Goal: Navigation & Orientation: Find specific page/section

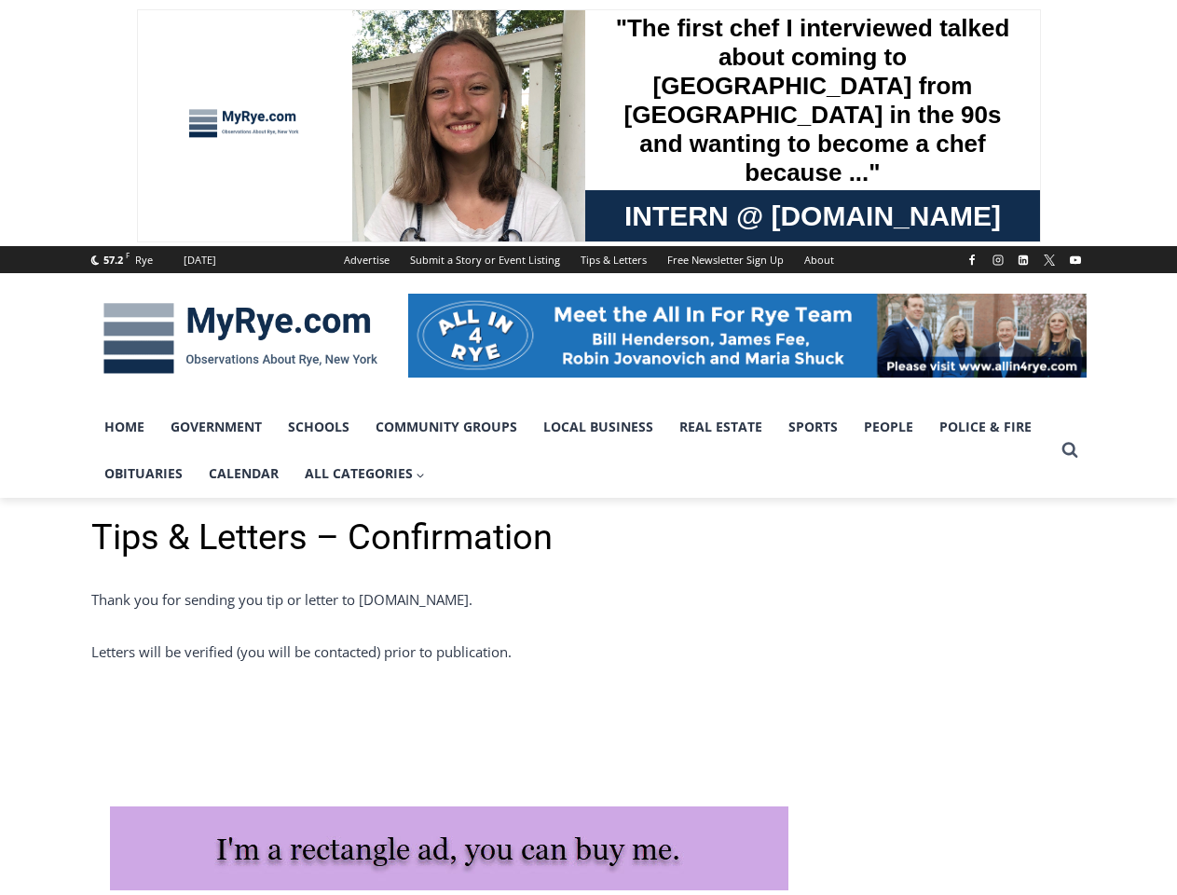
click at [588, 570] on div "Tips & Letters – Confirmation Thank you for sending you tip or letter to MyRye.…" at bounding box center [588, 589] width 995 height 147
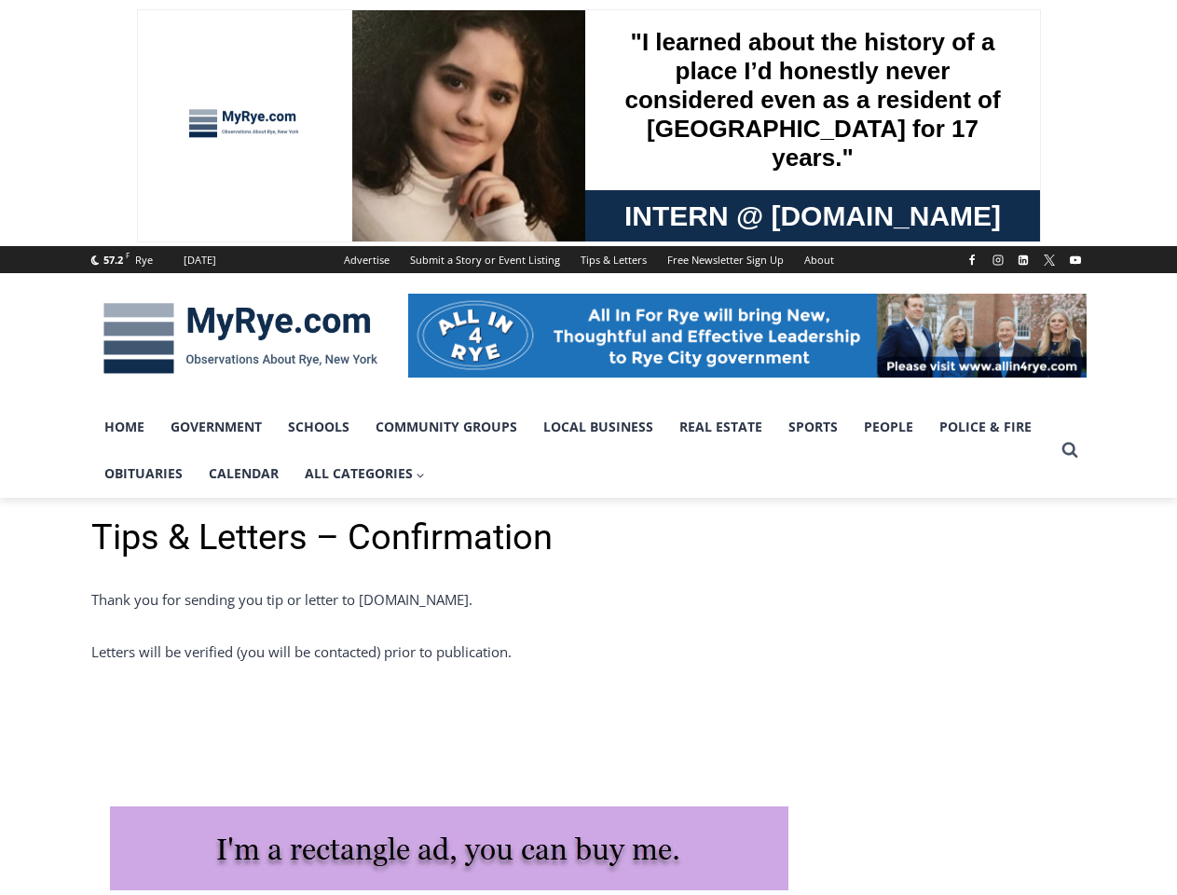
click at [365, 473] on span "All Categories Expand" at bounding box center [365, 473] width 121 height 21
click at [1070, 450] on icon "Search" at bounding box center [1070, 449] width 17 height 17
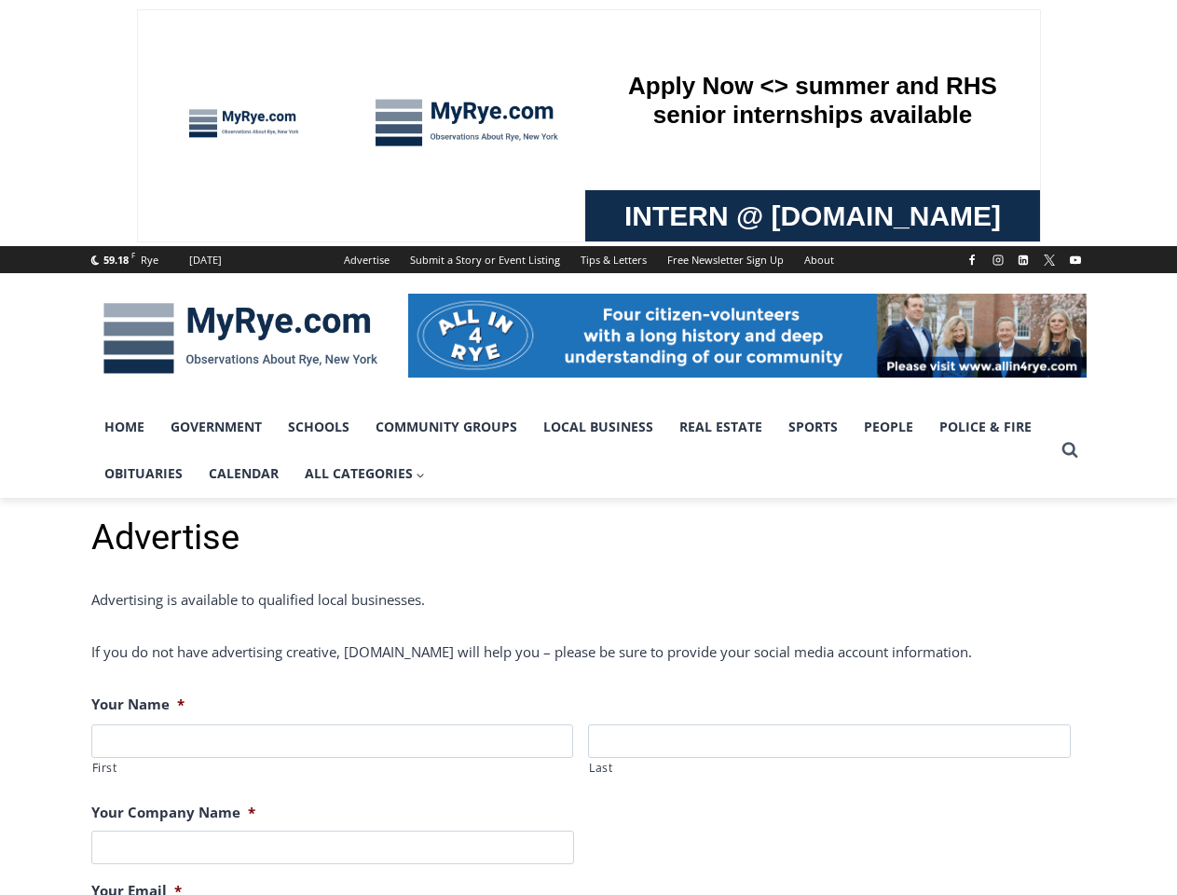
click at [365, 473] on span "All Categories Expand" at bounding box center [365, 473] width 121 height 21
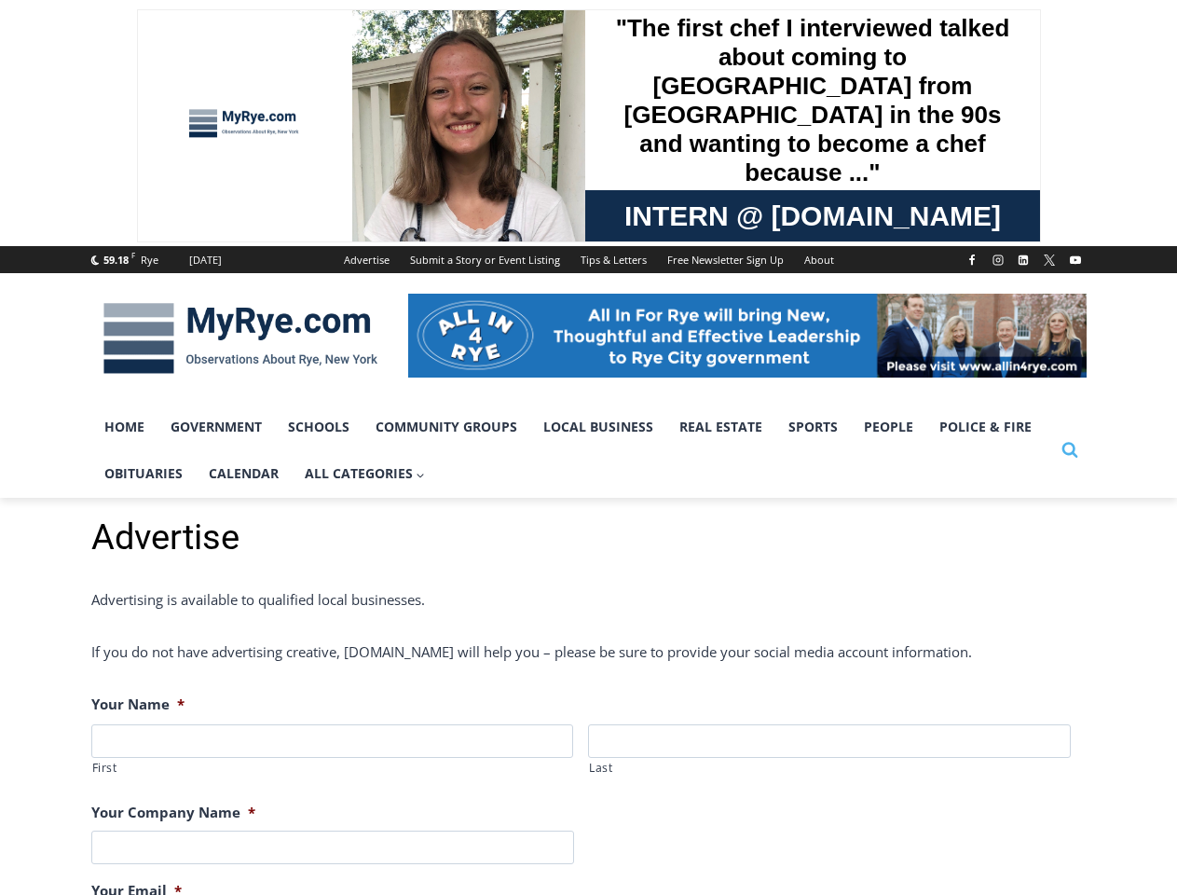
click at [1070, 450] on icon "Search" at bounding box center [1070, 449] width 17 height 17
